Goal: Task Accomplishment & Management: Manage account settings

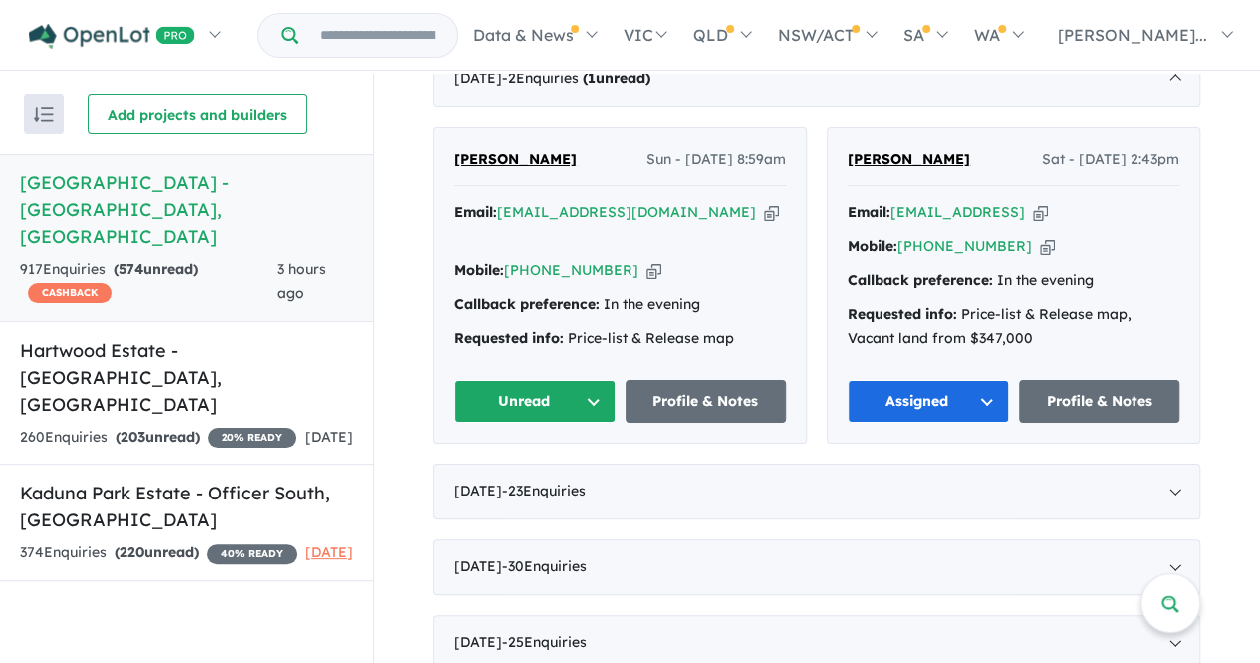
scroll to position [880, 0]
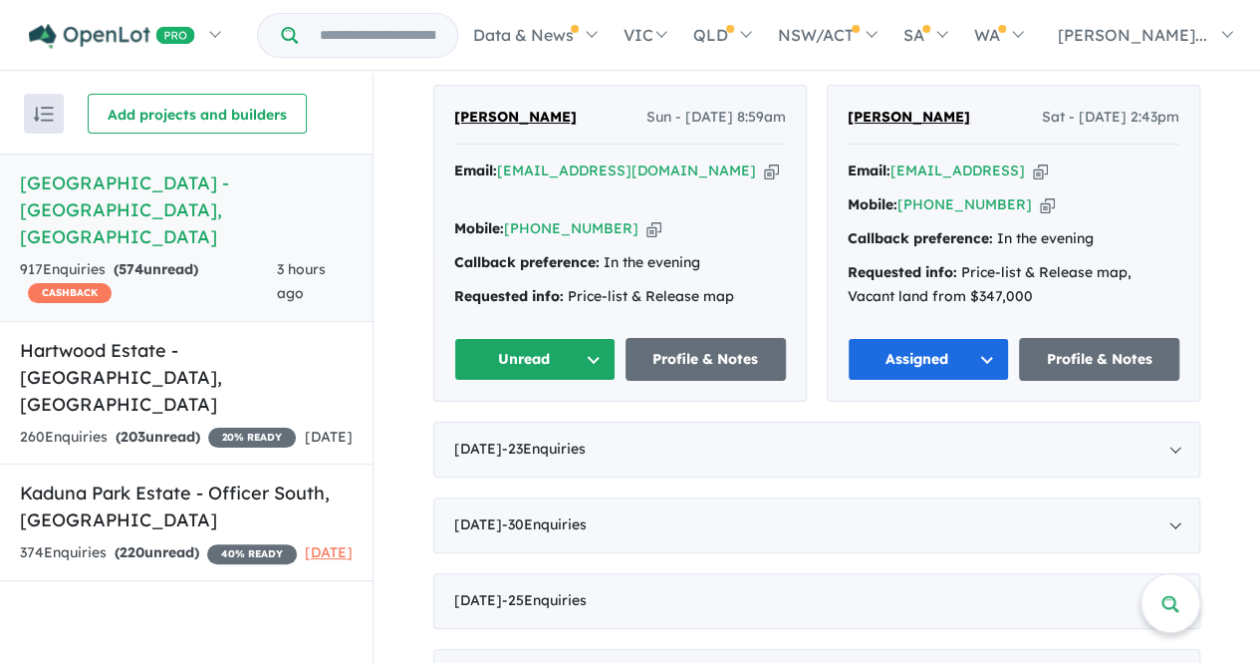
click at [509, 354] on button "Unread" at bounding box center [534, 359] width 161 height 43
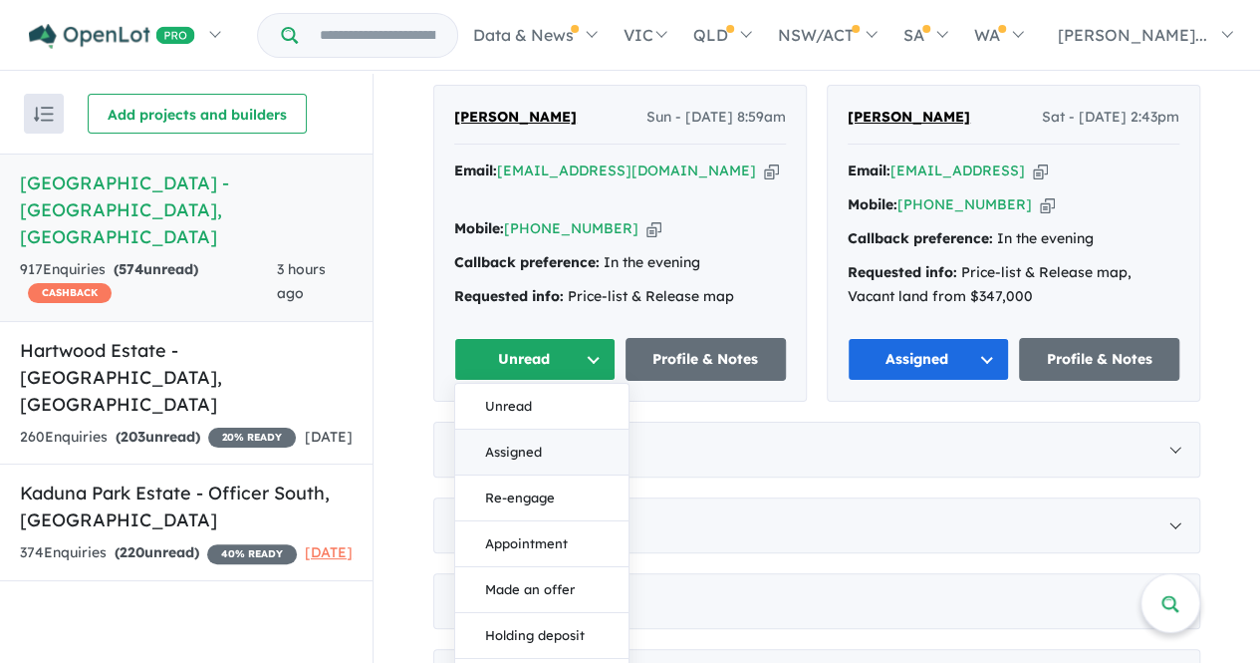
click at [502, 456] on button "Assigned" at bounding box center [541, 452] width 173 height 46
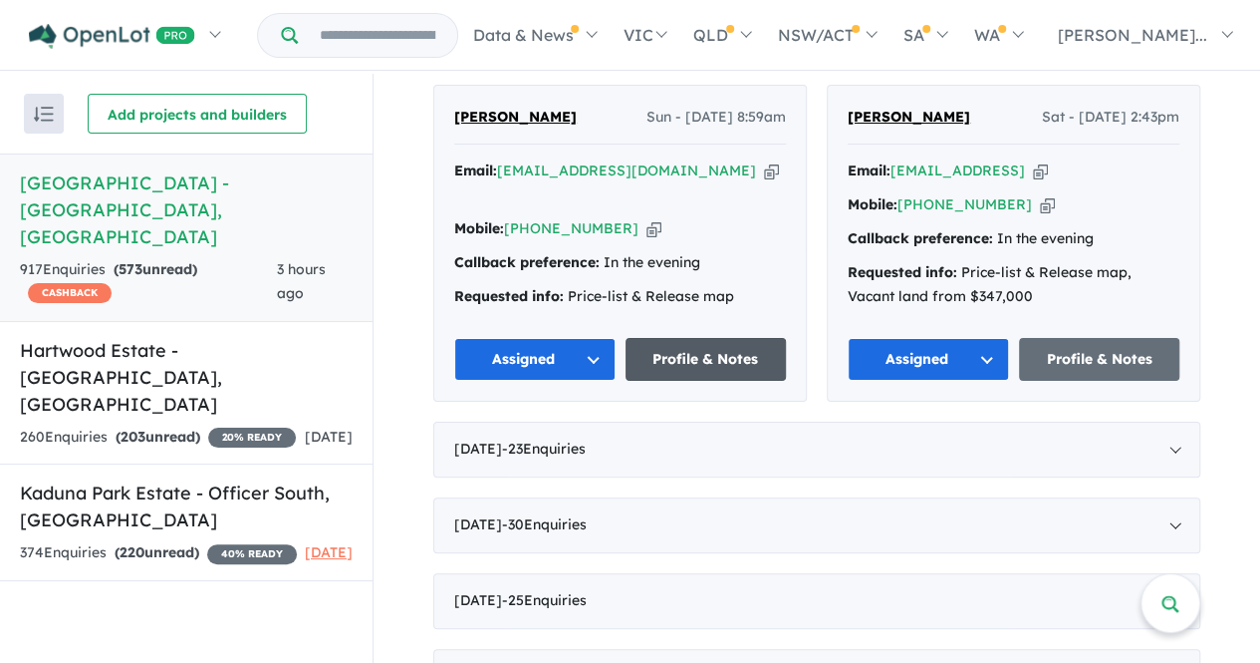
click at [689, 369] on link "Profile & Notes" at bounding box center [706, 359] width 161 height 43
